Goal: Check status: Check status

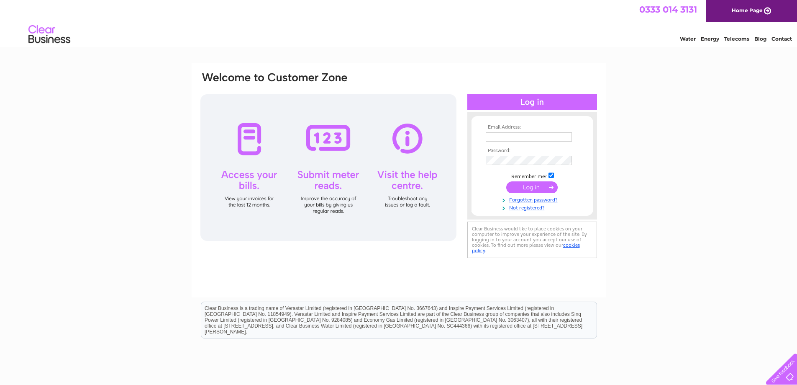
type input "admin@tongmaster.co.uk"
click at [532, 183] on input "submit" at bounding box center [532, 187] width 51 height 12
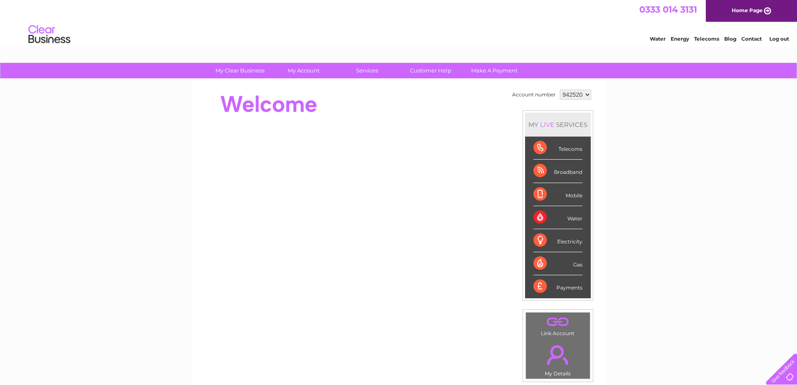
click at [537, 217] on div "Water" at bounding box center [558, 217] width 49 height 23
click at [573, 218] on div "Water" at bounding box center [558, 217] width 49 height 23
drag, startPoint x: 572, startPoint y: 218, endPoint x: 622, endPoint y: 212, distance: 50.5
click at [622, 212] on div "My Clear Business Login Details My Details My Preferences Link Account My Accou…" at bounding box center [398, 298] width 797 height 471
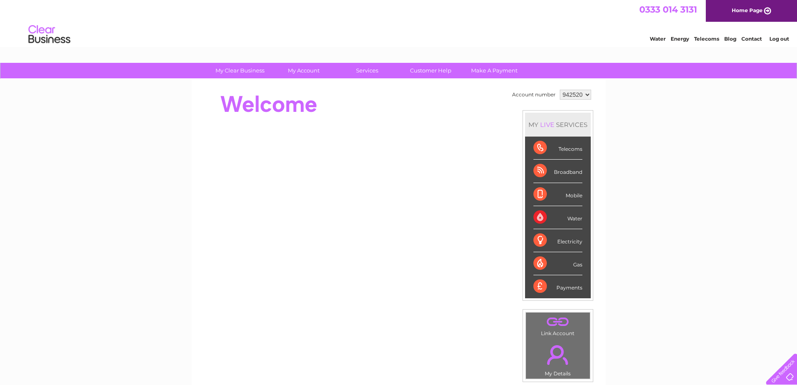
click at [545, 219] on div "Water" at bounding box center [558, 217] width 49 height 23
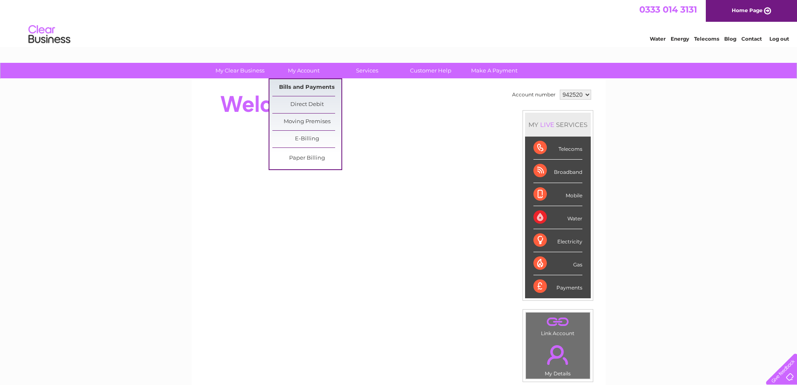
click at [312, 87] on link "Bills and Payments" at bounding box center [307, 87] width 69 height 17
click at [311, 85] on link "Bills and Payments" at bounding box center [307, 87] width 69 height 17
